Goal: Check status: Check status

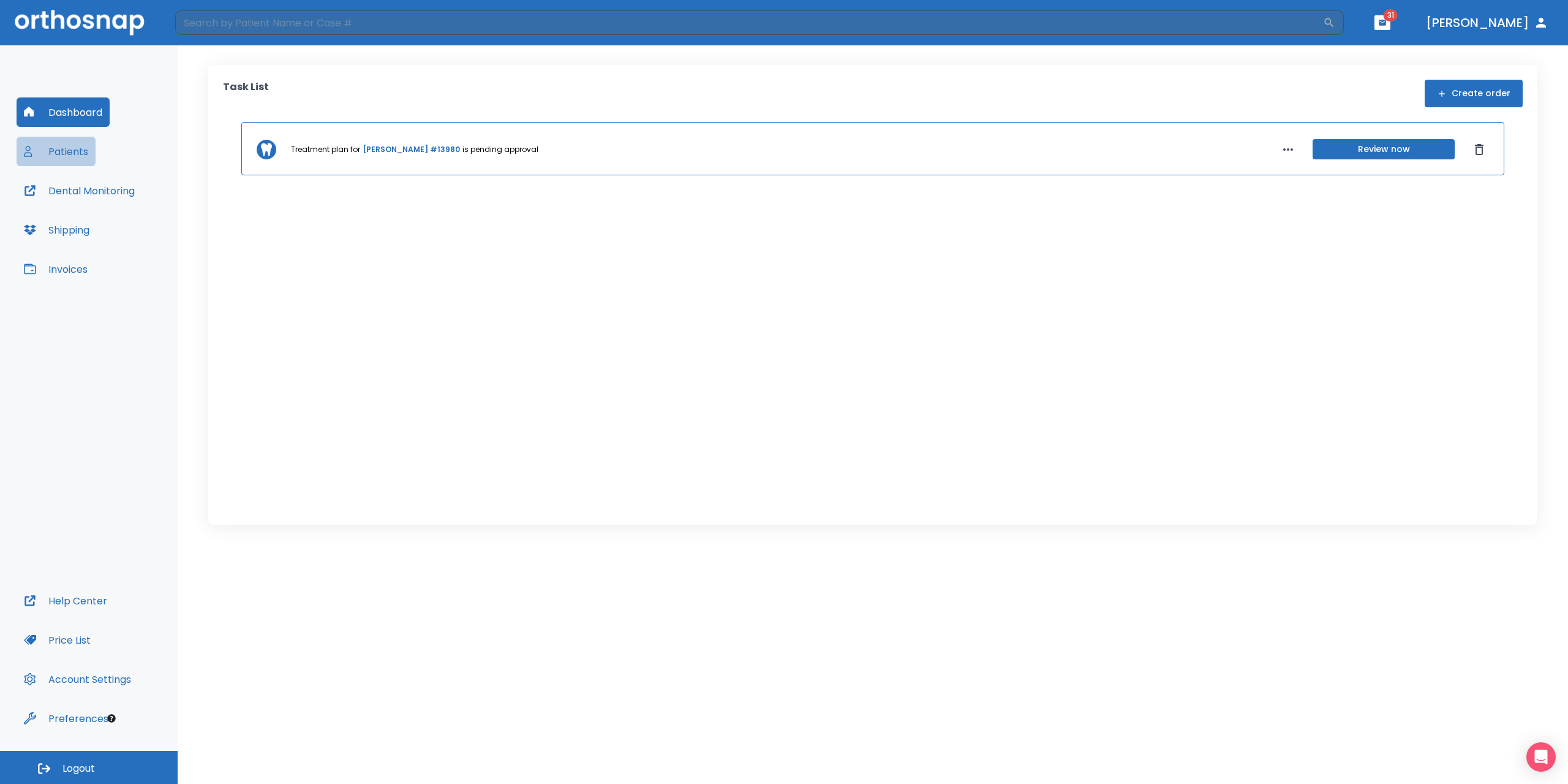
click at [54, 152] on button "Patients" at bounding box center [56, 152] width 79 height 30
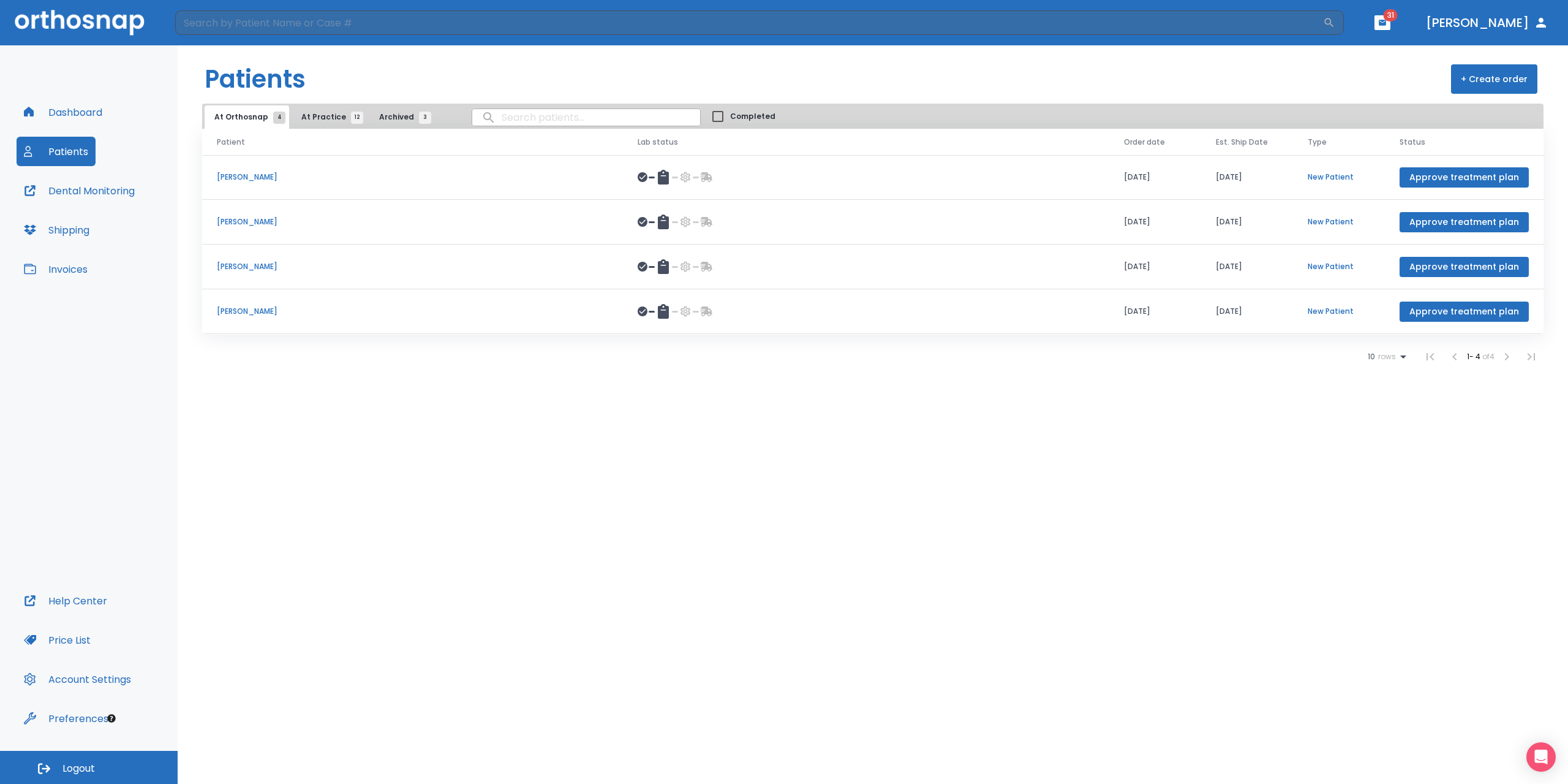
click at [306, 115] on span "At Practice 12" at bounding box center [329, 117] width 56 height 11
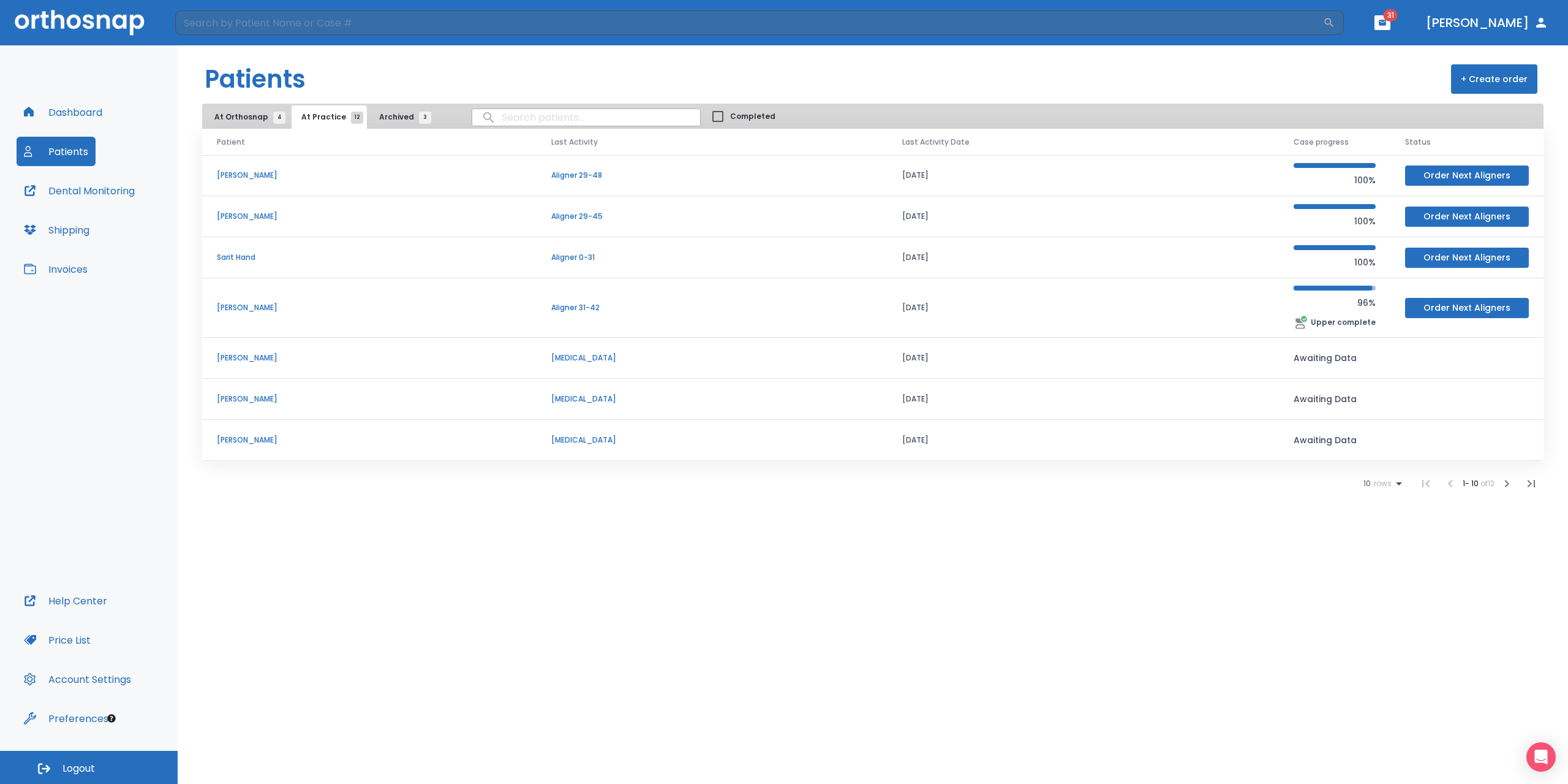
click at [280, 309] on p "[PERSON_NAME]" at bounding box center [369, 307] width 305 height 11
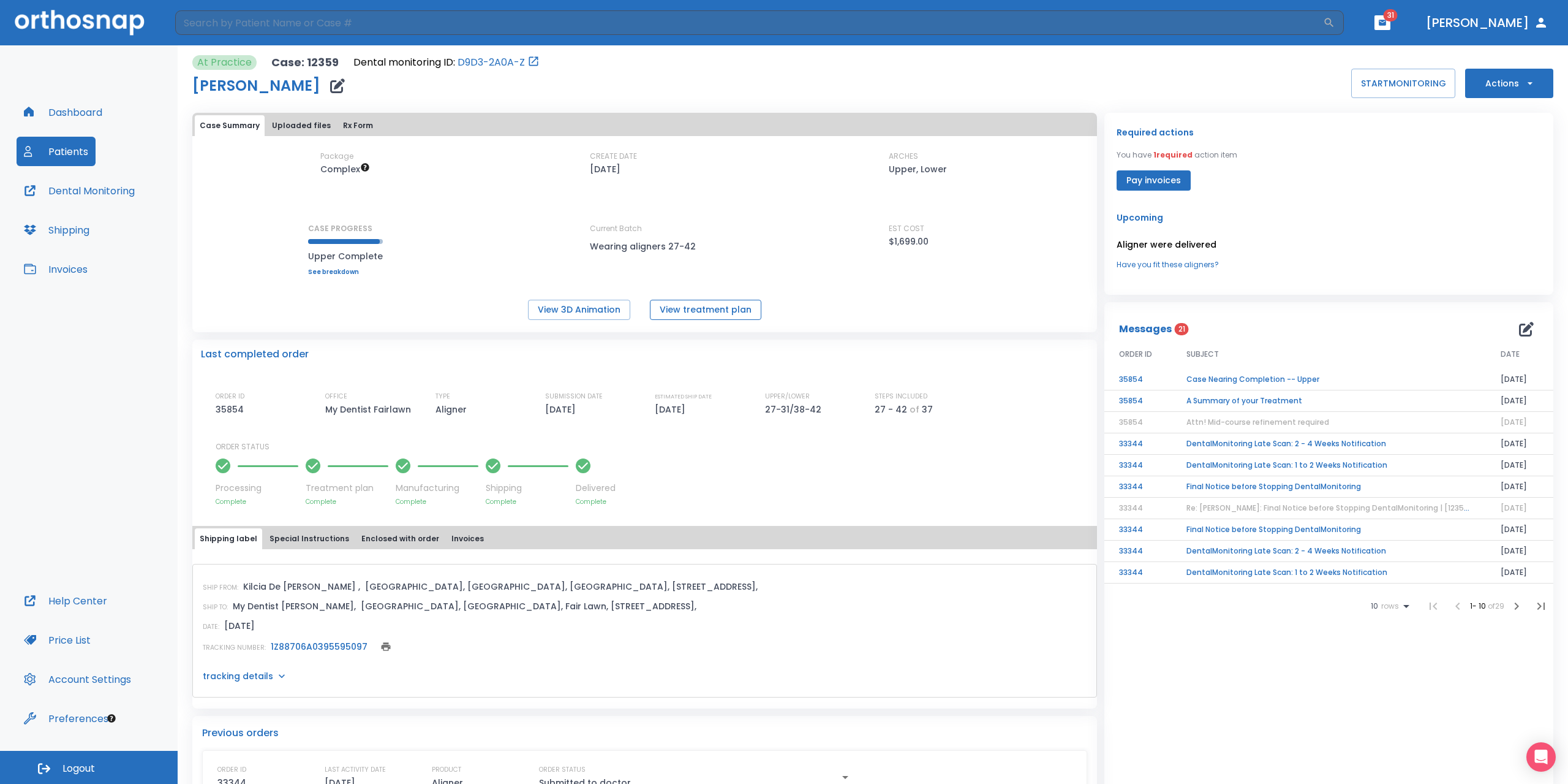
click at [683, 315] on button "View treatment plan" at bounding box center [705, 310] width 111 height 20
